Goal: Find specific page/section: Find specific page/section

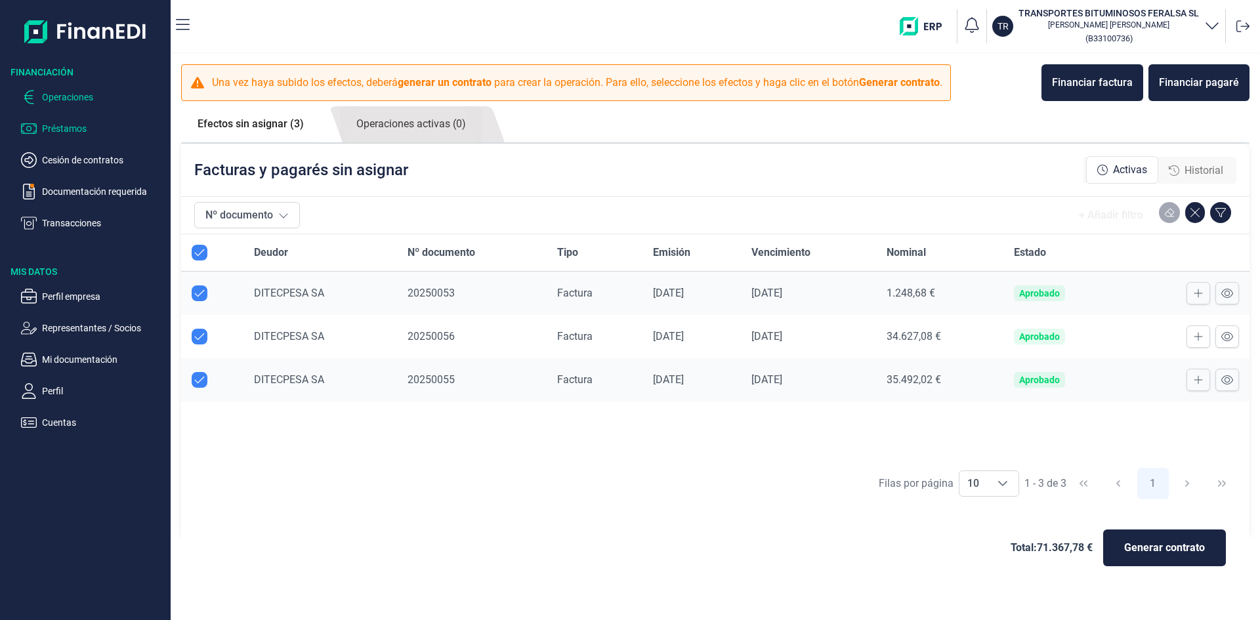
click at [70, 124] on p "Préstamos" at bounding box center [103, 129] width 123 height 16
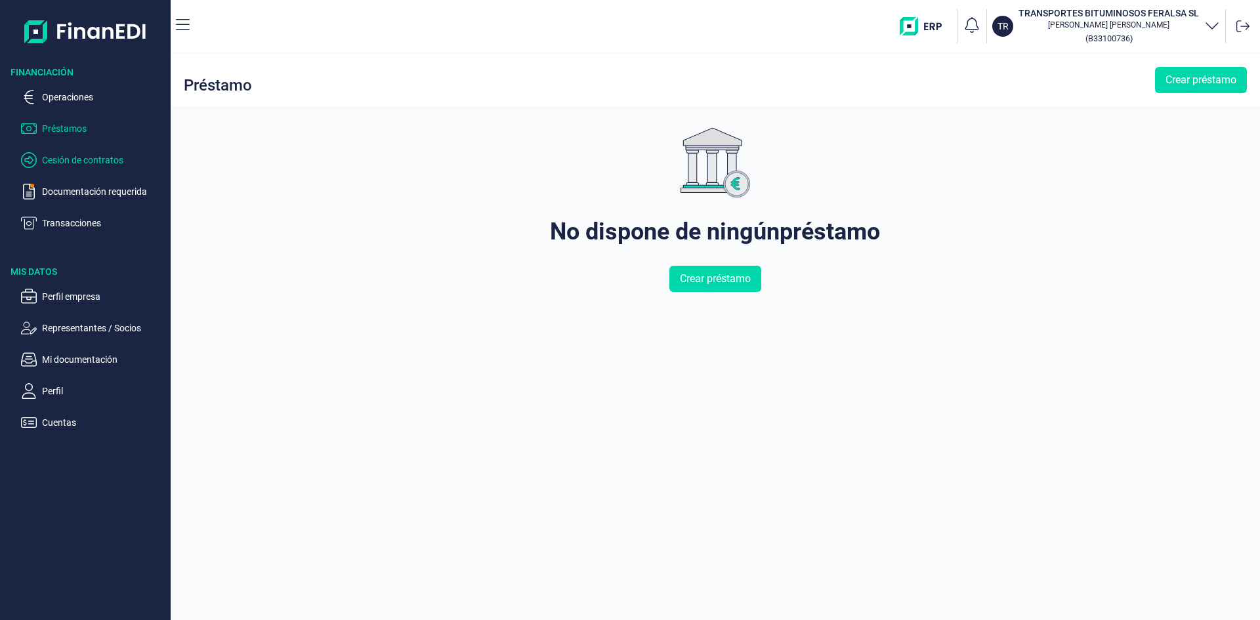
click at [106, 156] on p "Cesión de contratos" at bounding box center [103, 160] width 123 height 16
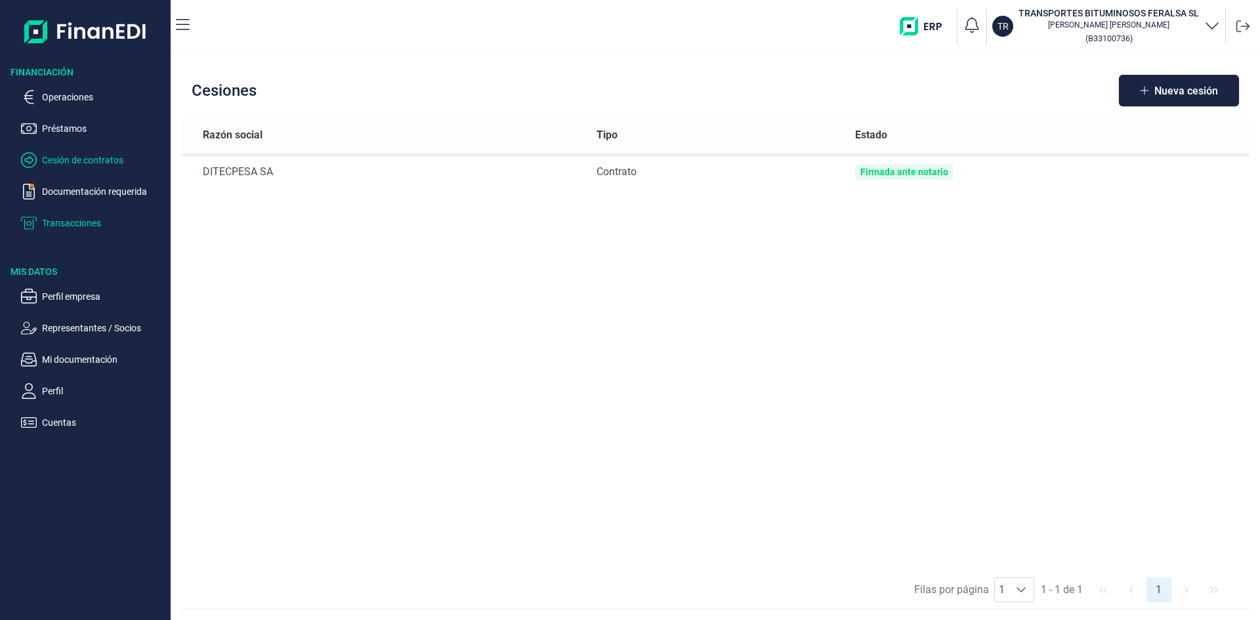
click at [72, 220] on p "Transacciones" at bounding box center [103, 223] width 123 height 16
